Goal: Information Seeking & Learning: Find specific fact

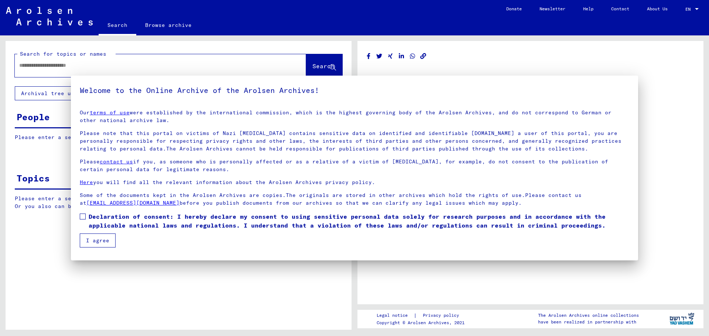
type input "********"
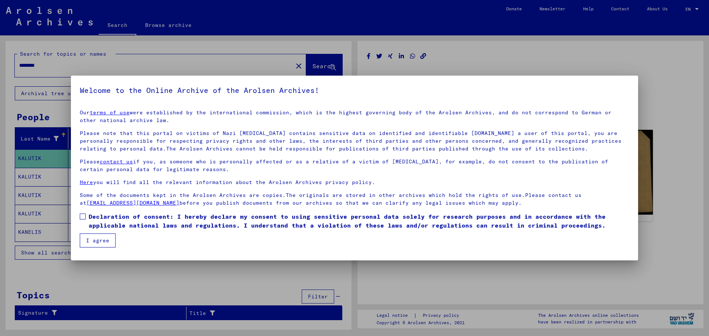
click at [110, 240] on button "I agree" at bounding box center [98, 241] width 36 height 14
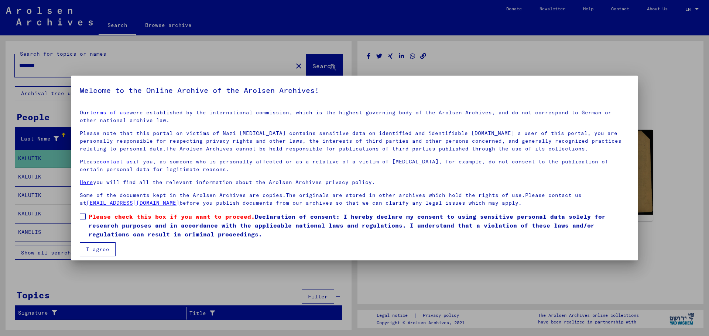
click at [100, 245] on button "I agree" at bounding box center [98, 250] width 36 height 14
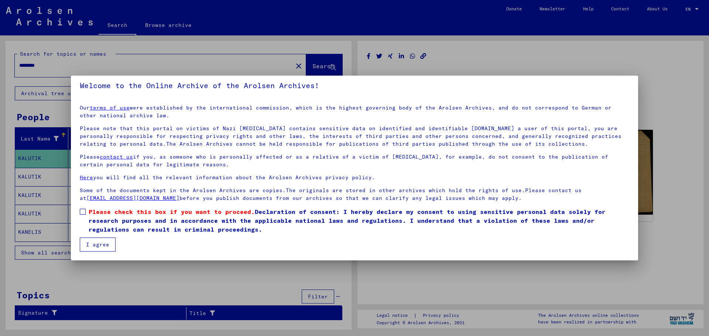
click at [104, 247] on button "I agree" at bounding box center [98, 245] width 36 height 14
drag, startPoint x: 84, startPoint y: 210, endPoint x: 86, endPoint y: 216, distance: 6.7
click at [85, 210] on span at bounding box center [83, 212] width 6 height 6
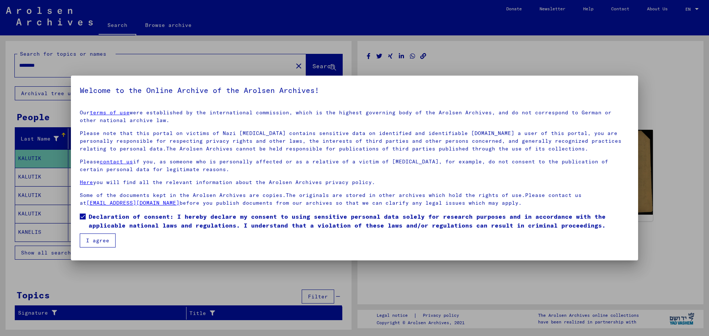
click at [96, 252] on mat-dialog-container "Welcome to the Online Archive of the Arolsen Archives! Our terms of use were es…" at bounding box center [354, 168] width 567 height 185
click at [96, 245] on button "I agree" at bounding box center [98, 241] width 36 height 14
